Goal: Find specific page/section: Locate a particular part of the current website

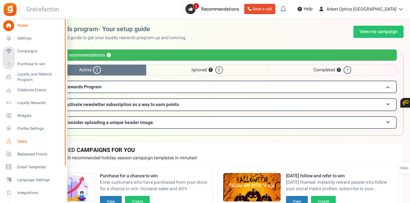
click at [16, 142] on link "Users" at bounding box center [34, 141] width 62 height 11
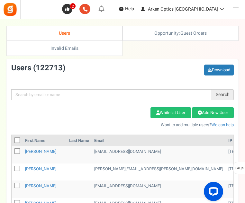
click at [114, 86] on div "Search Add Etsy Order Delete Selected Users Import Users Spam Protection Subtra…" at bounding box center [122, 96] width 232 height 64
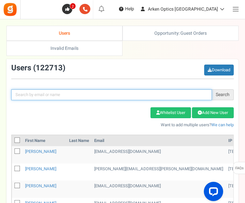
click at [112, 90] on input "text" at bounding box center [111, 94] width 201 height 11
paste input "A-ZPQPL"
drag, startPoint x: 26, startPoint y: 95, endPoint x: 3, endPoint y: 99, distance: 23.7
paste input "[EMAIL_ADDRESS][DOMAIN_NAME]"
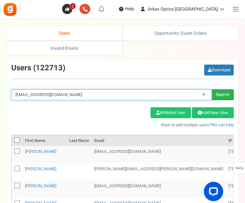
type input "[EMAIL_ADDRESS][DOMAIN_NAME]"
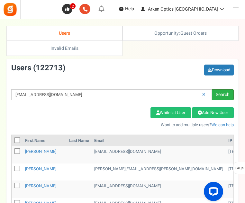
click at [223, 89] on div "Search" at bounding box center [223, 94] width 22 height 11
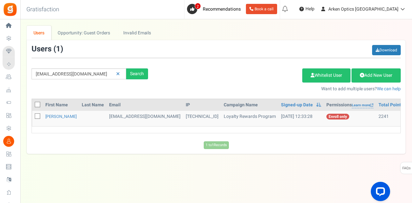
click at [61, 119] on td "[PERSON_NAME]" at bounding box center [61, 118] width 36 height 15
click at [59, 118] on link "[PERSON_NAME]" at bounding box center [60, 117] width 31 height 6
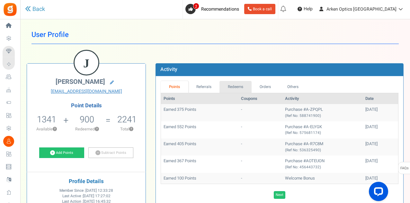
click at [232, 87] on link "Redeems" at bounding box center [236, 87] width 32 height 12
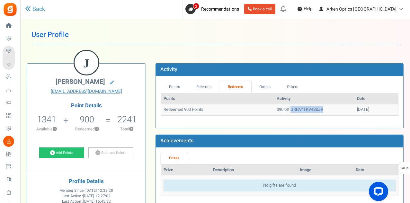
drag, startPoint x: 277, startPoint y: 110, endPoint x: 314, endPoint y: 112, distance: 37.0
click at [314, 112] on td "$90 off GRPAYTKV4S0ZR" at bounding box center [314, 109] width 80 height 11
copy td "GRPAYTKV4S0ZR"
